Goal: Transaction & Acquisition: Download file/media

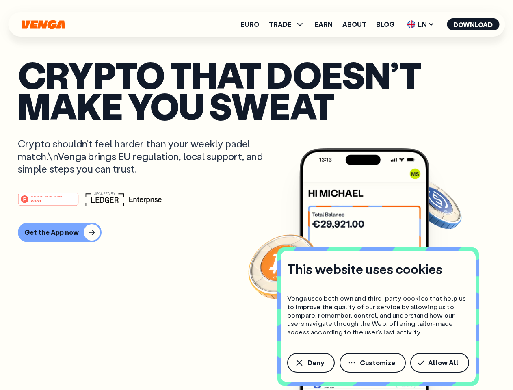
click at [256, 195] on div "#1 PRODUCT OF THE MONTH Web3" at bounding box center [256, 199] width 477 height 15
click at [310, 362] on span "Deny" at bounding box center [315, 362] width 17 height 6
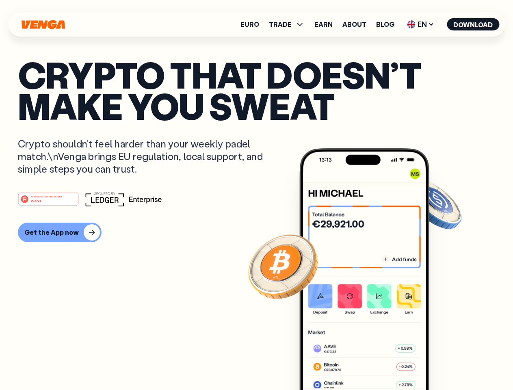
click at [373, 362] on img at bounding box center [364, 284] width 130 height 272
click at [441, 362] on article "Crypto that doesn’t make you sweat Crypto shouldn’t feel harder than your weekl…" at bounding box center [256, 211] width 477 height 304
click at [289, 24] on span "TRADE" at bounding box center [280, 24] width 23 height 6
click at [420, 24] on span "EN" at bounding box center [420, 24] width 33 height 13
click at [473, 24] on button "Download" at bounding box center [472, 24] width 52 height 12
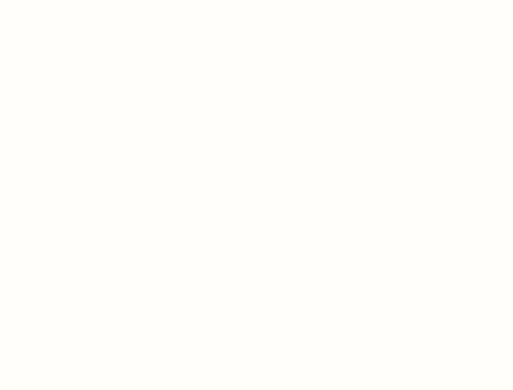
click at [256, 0] on html "This website uses cookies Venga uses both own and third-party cookies that help…" at bounding box center [256, 0] width 513 height 0
click at [58, 0] on html "This website uses cookies Venga uses both own and third-party cookies that help…" at bounding box center [256, 0] width 513 height 0
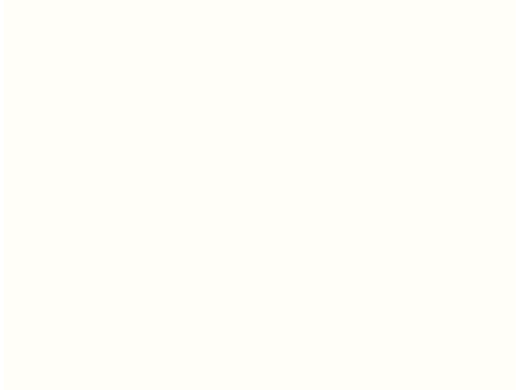
click at [50, 0] on html "This website uses cookies Venga uses both own and third-party cookies that help…" at bounding box center [256, 0] width 513 height 0
